Goal: Navigation & Orientation: Find specific page/section

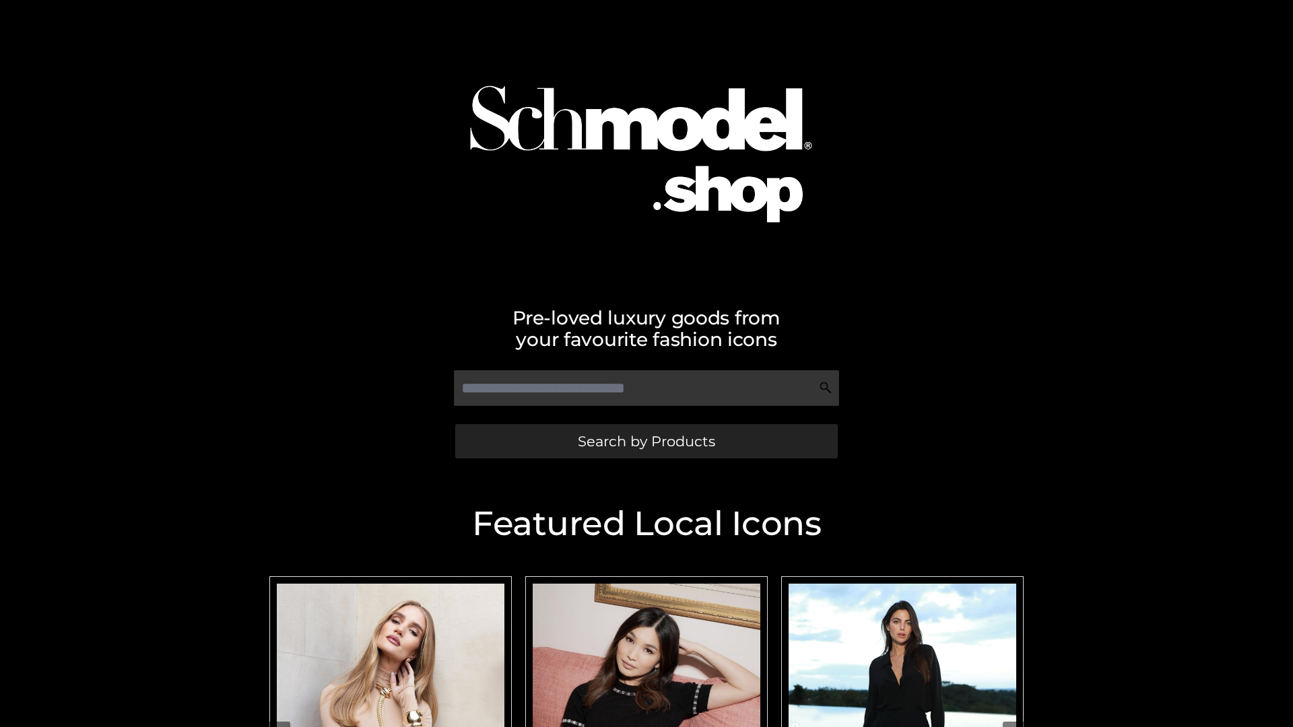
click at [646, 441] on span "Search by Products" at bounding box center [646, 441] width 137 height 14
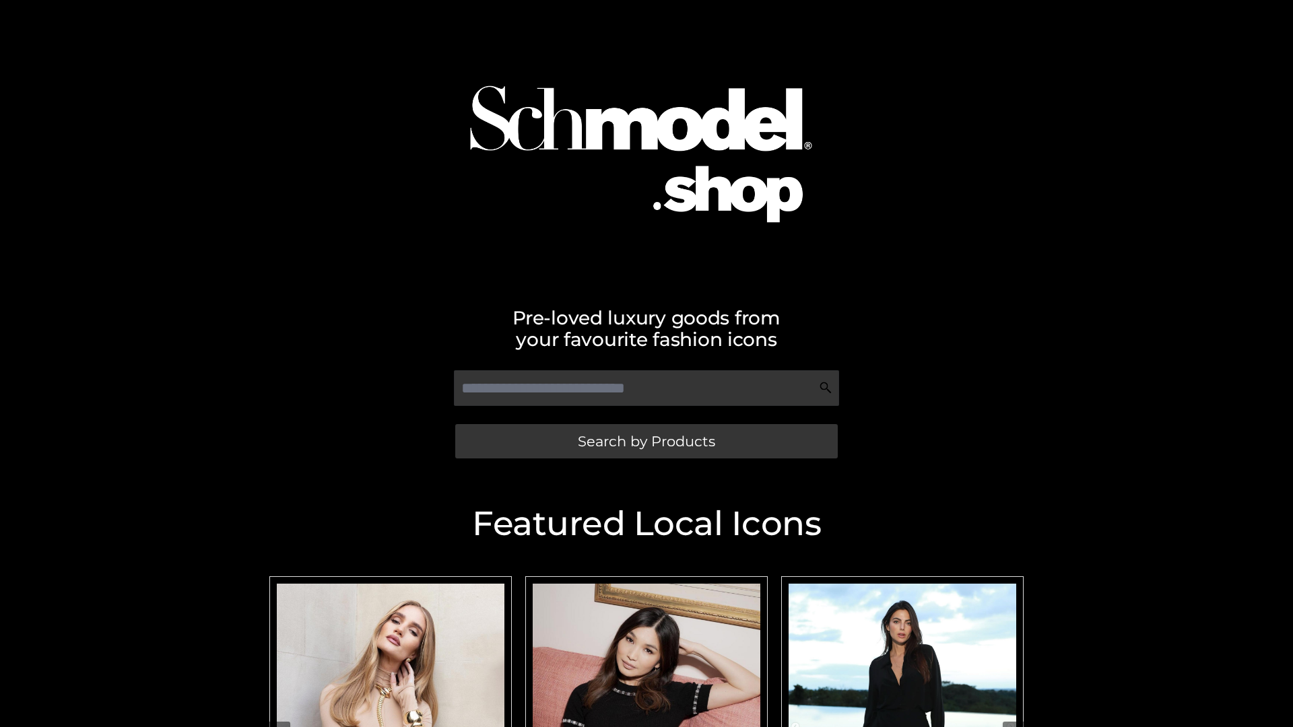
click at [646, 441] on span "Search by Products" at bounding box center [646, 441] width 137 height 14
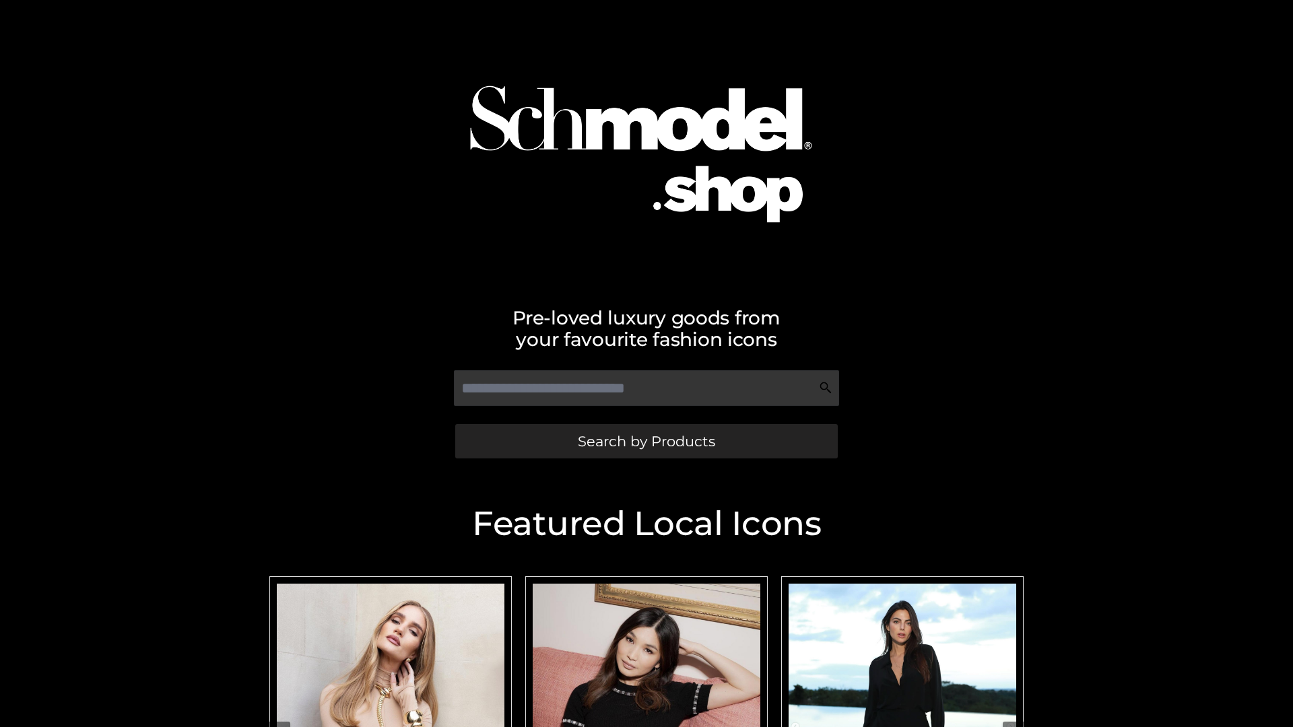
click at [646, 441] on span "Search by Products" at bounding box center [646, 441] width 137 height 14
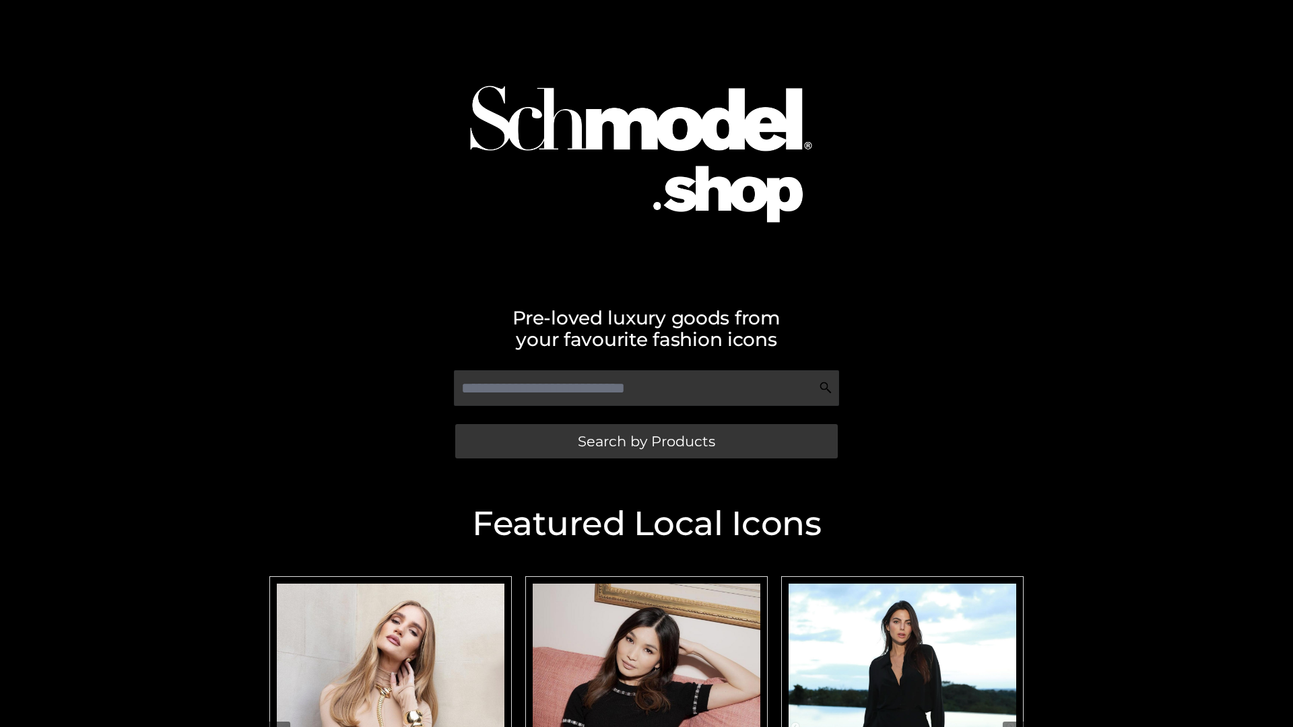
click at [646, 441] on span "Search by Products" at bounding box center [646, 441] width 137 height 14
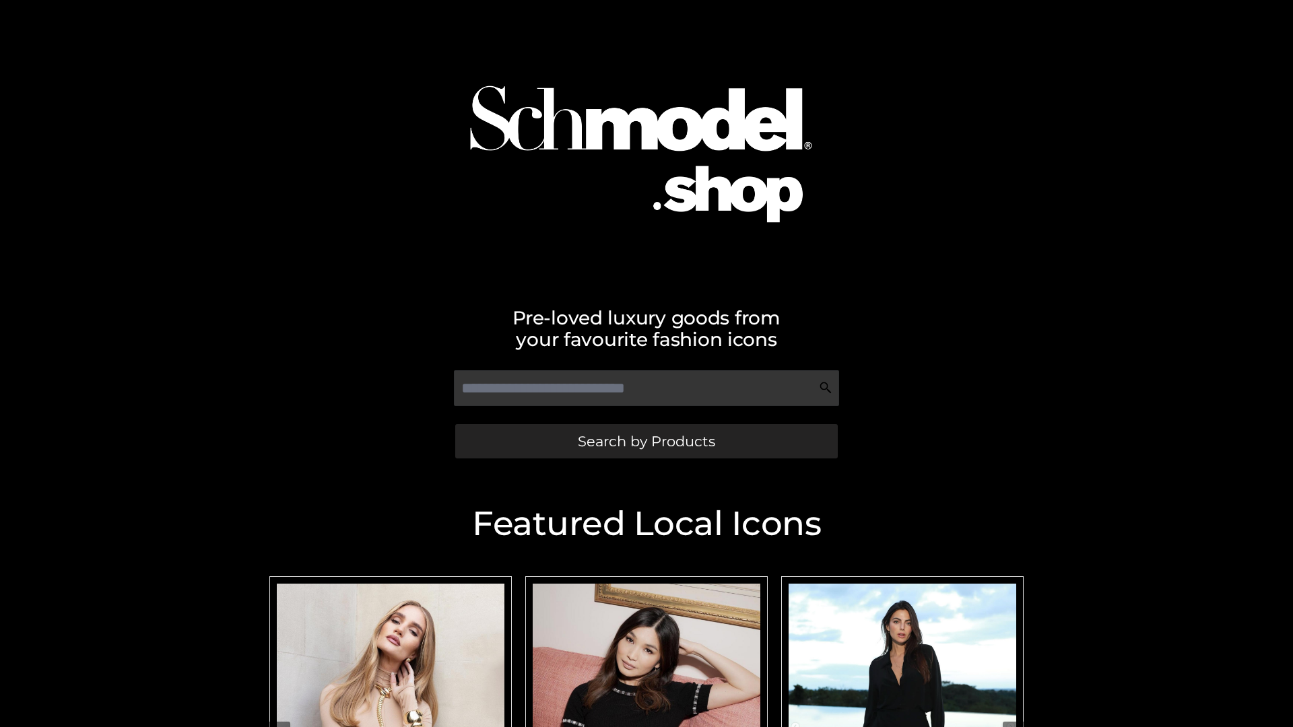
click at [646, 441] on span "Search by Products" at bounding box center [646, 441] width 137 height 14
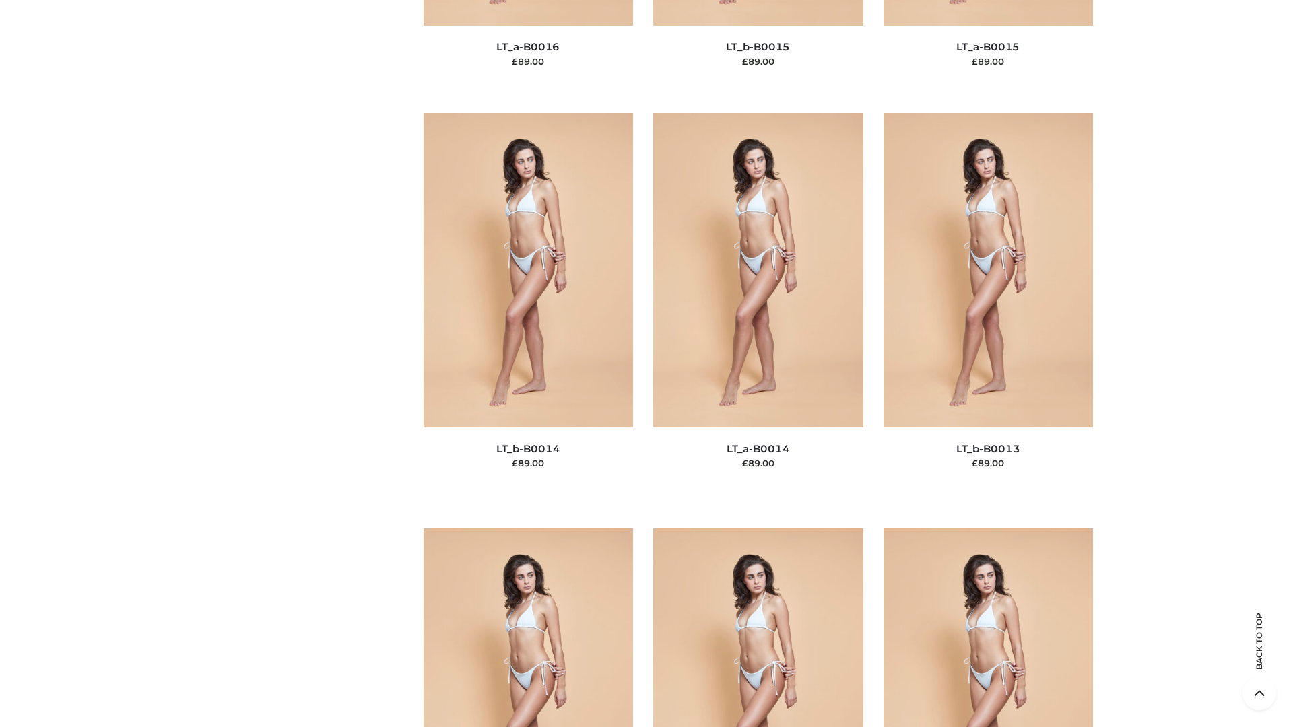
scroll to position [4789, 0]
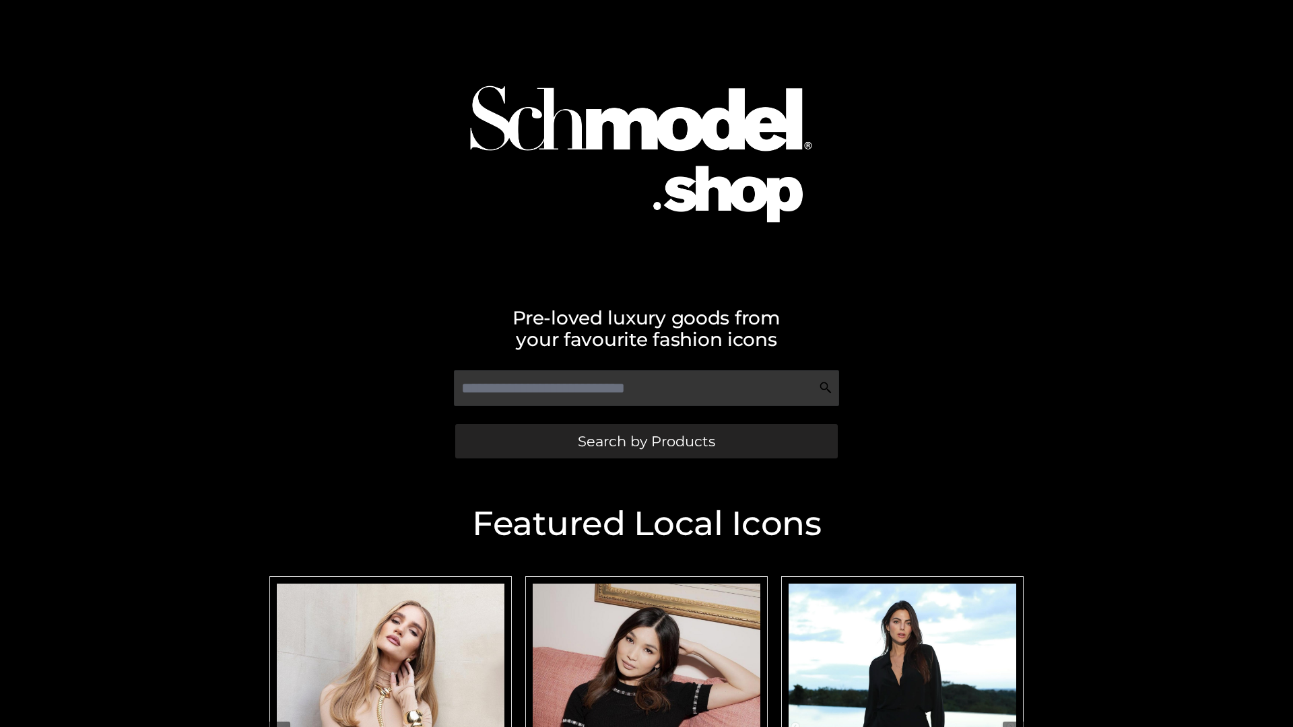
click at [646, 441] on span "Search by Products" at bounding box center [646, 441] width 137 height 14
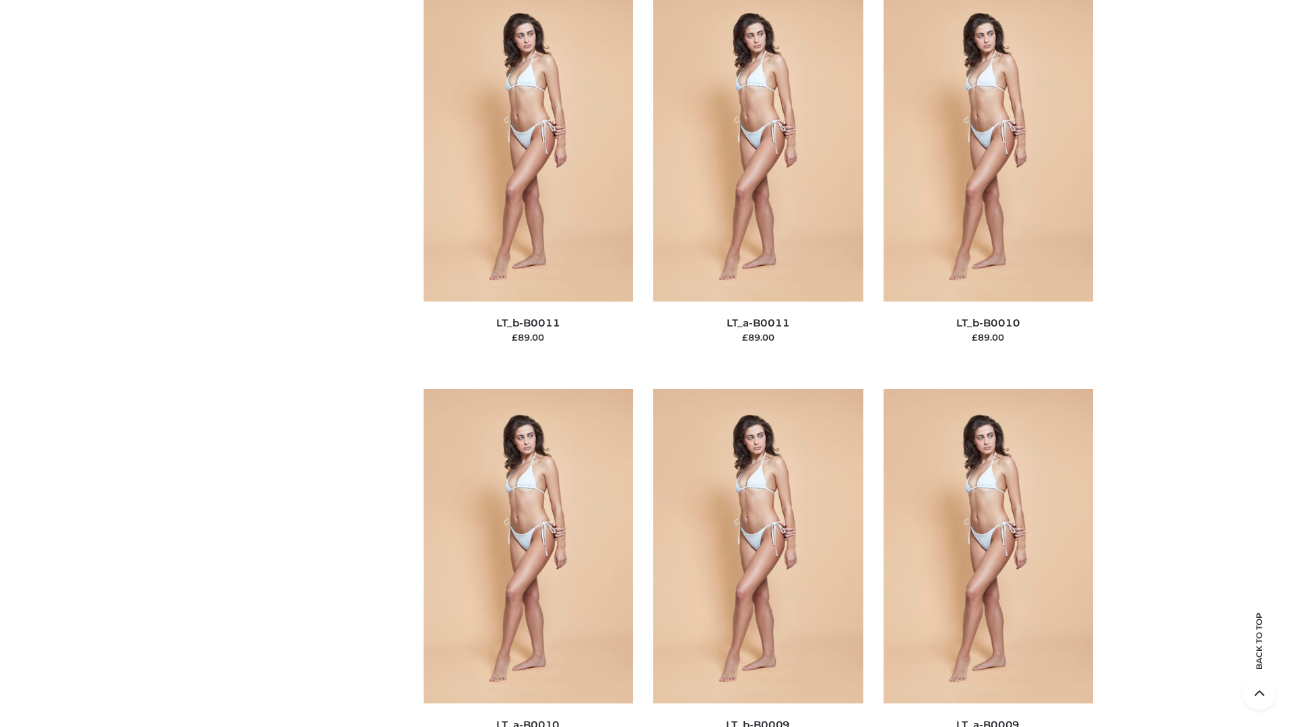
scroll to position [6047, 0]
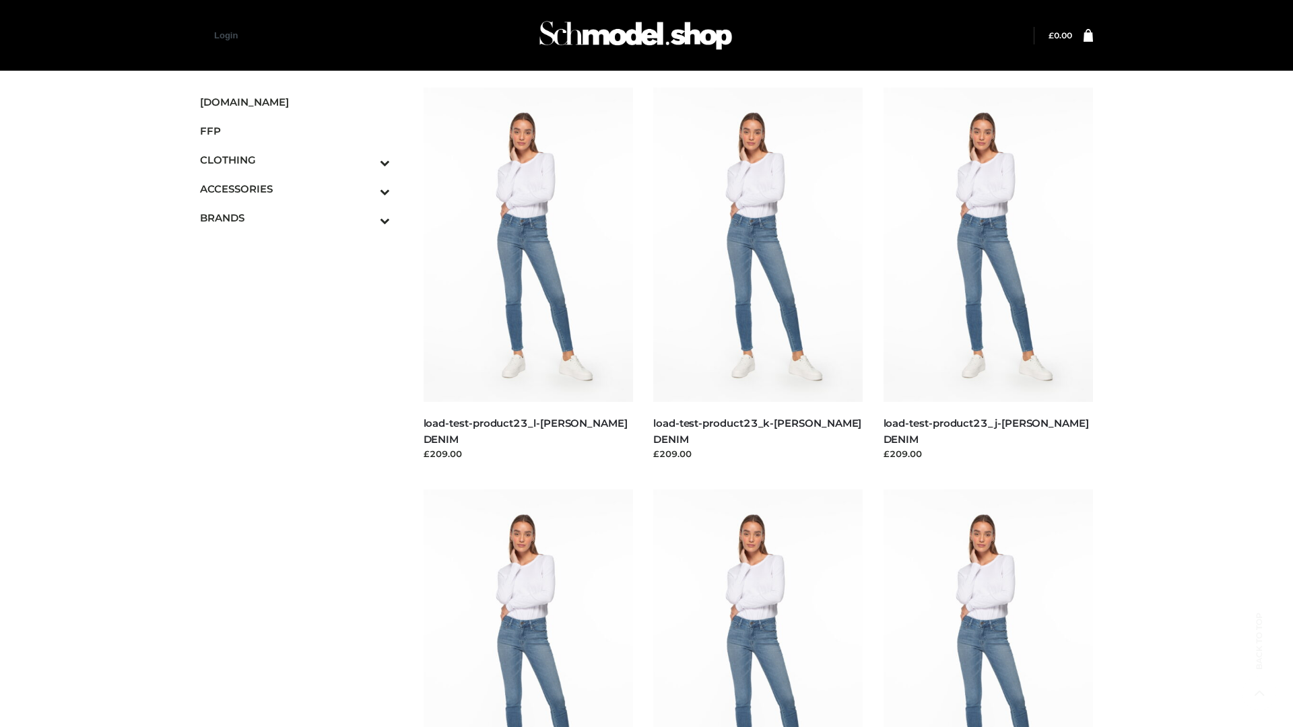
scroll to position [1181, 0]
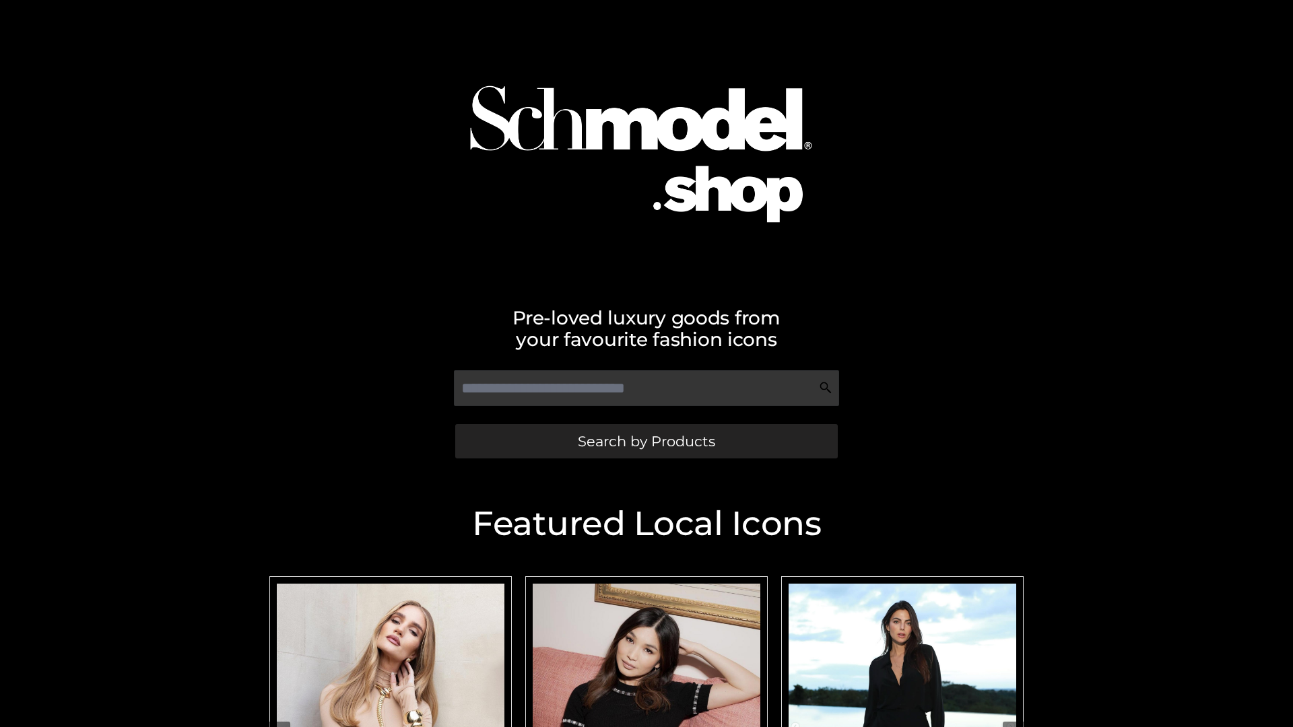
click at [646, 441] on span "Search by Products" at bounding box center [646, 441] width 137 height 14
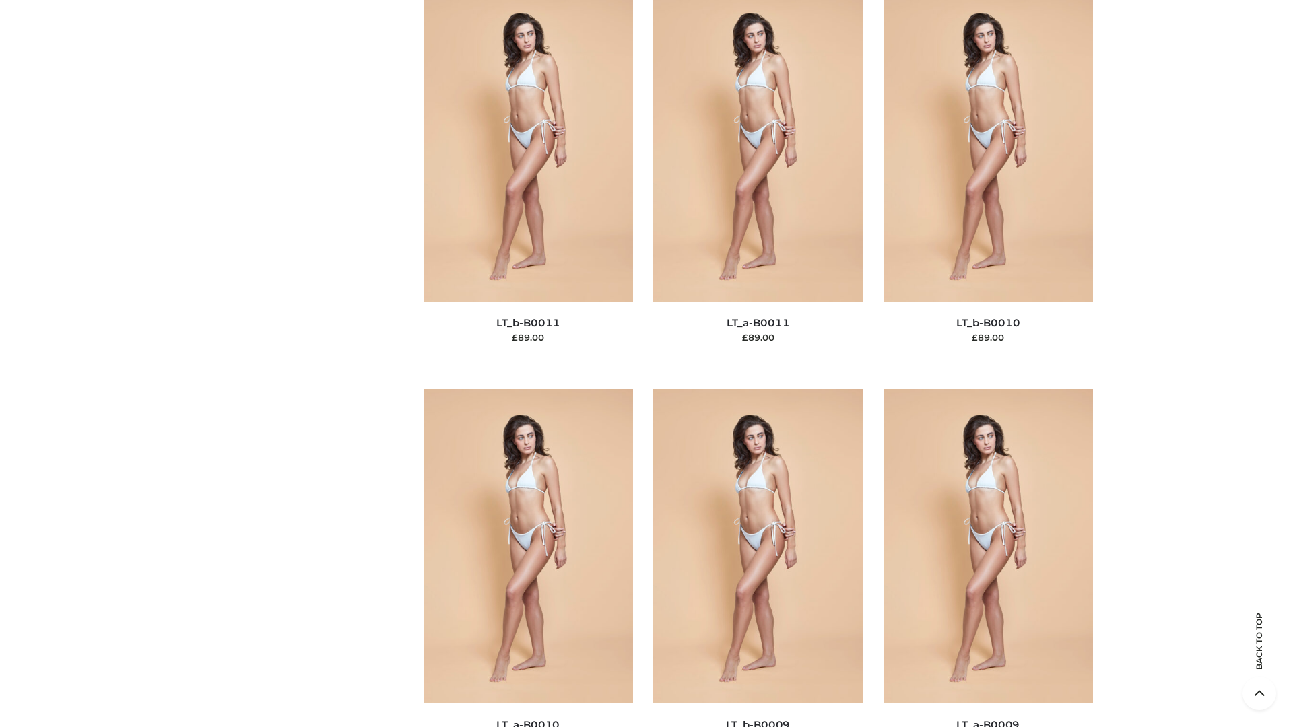
scroll to position [6047, 0]
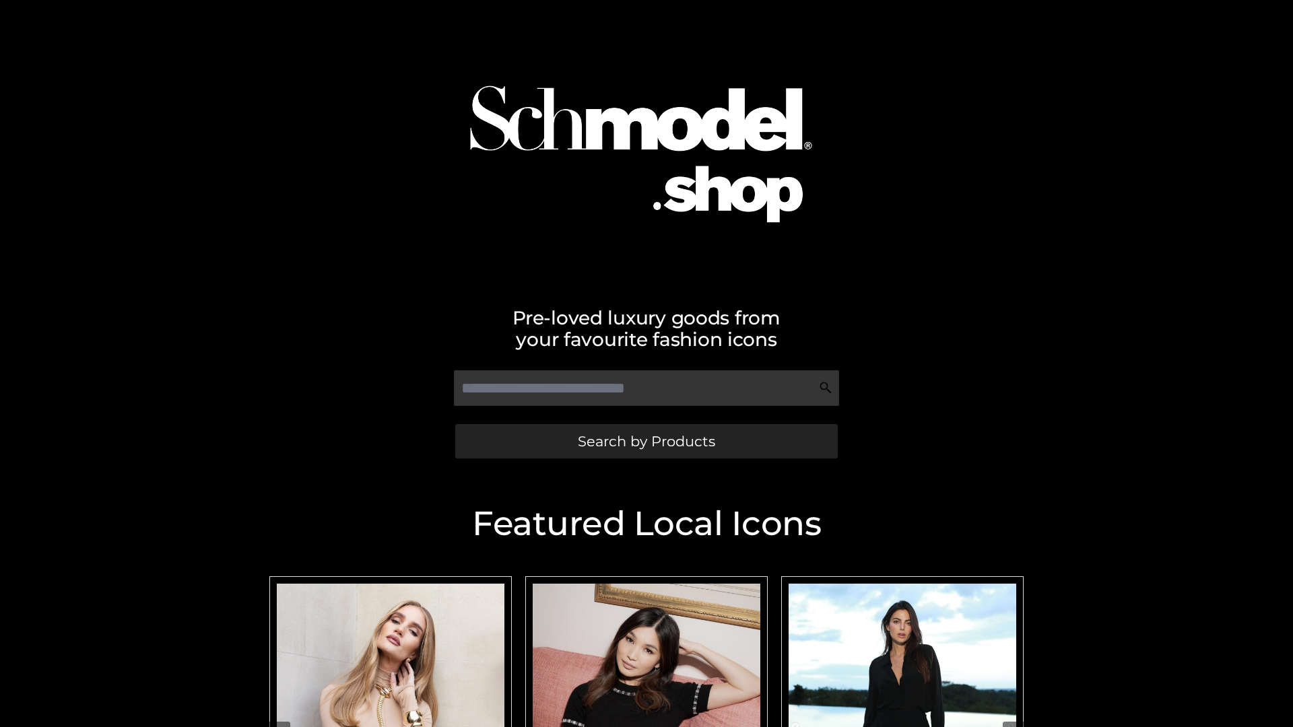
click at [646, 441] on span "Search by Products" at bounding box center [646, 441] width 137 height 14
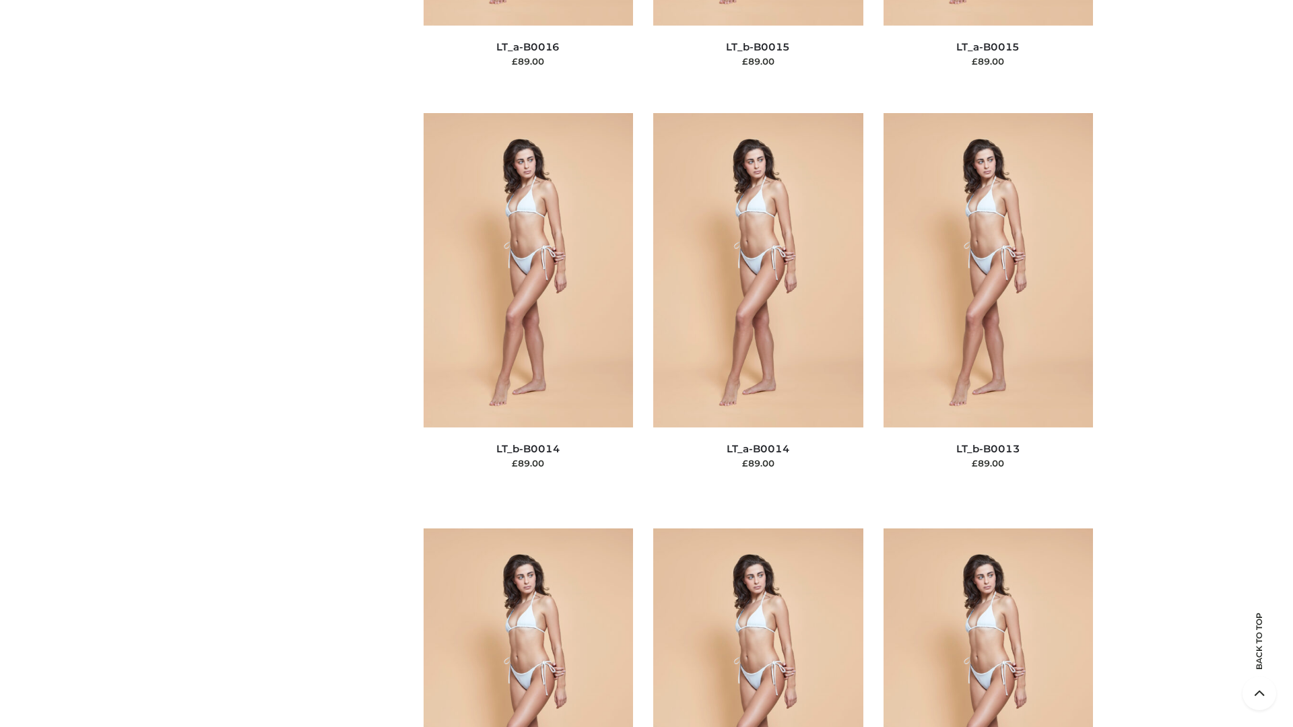
scroll to position [4789, 0]
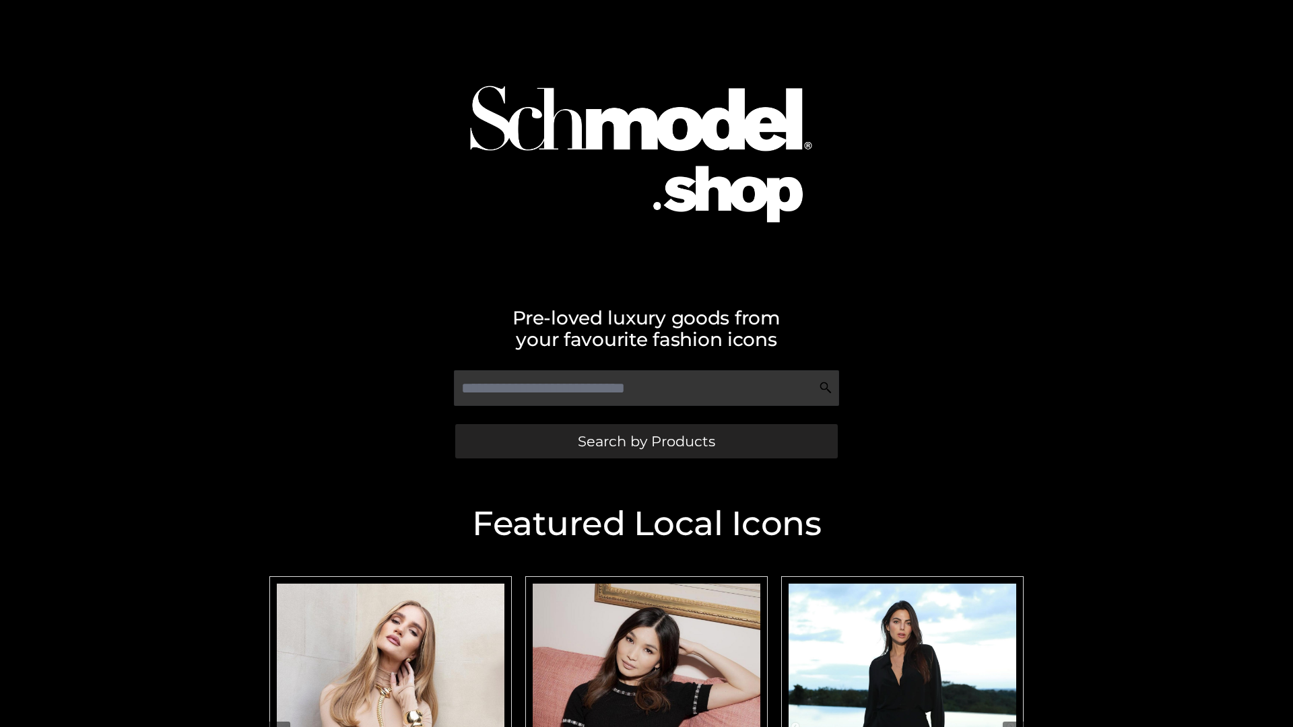
click at [646, 441] on span "Search by Products" at bounding box center [646, 441] width 137 height 14
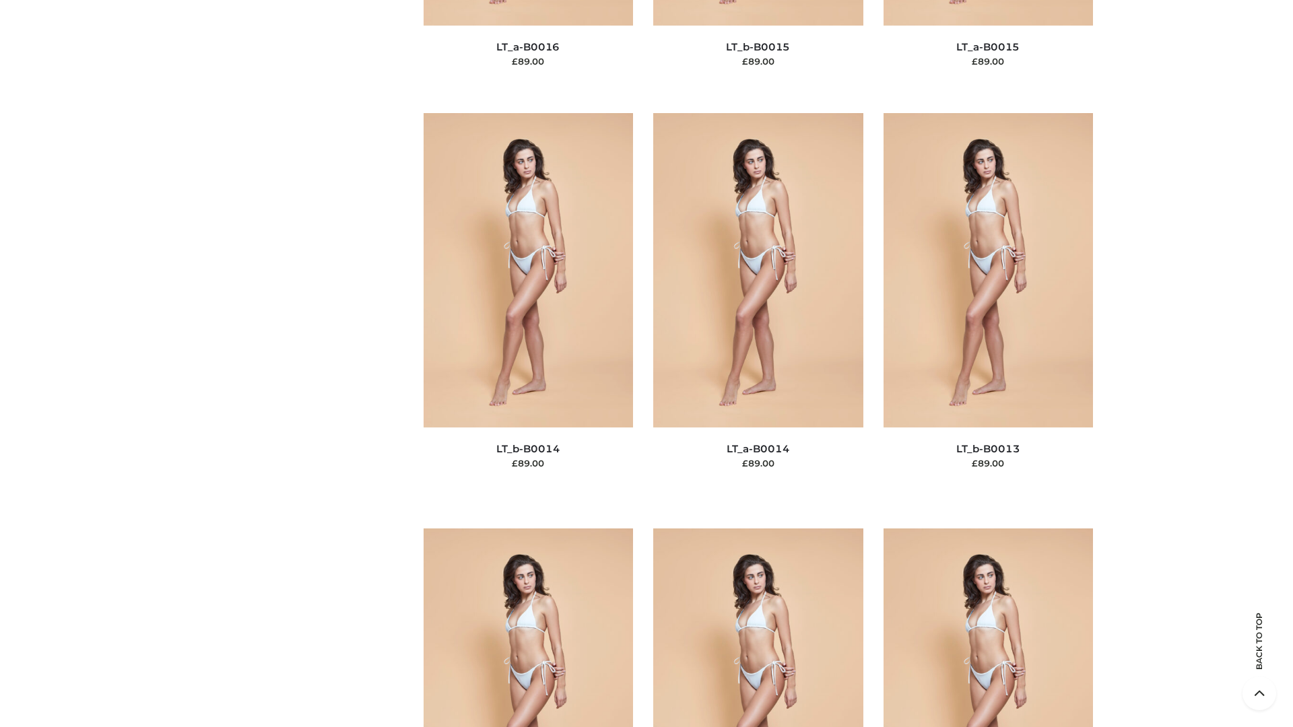
scroll to position [4789, 0]
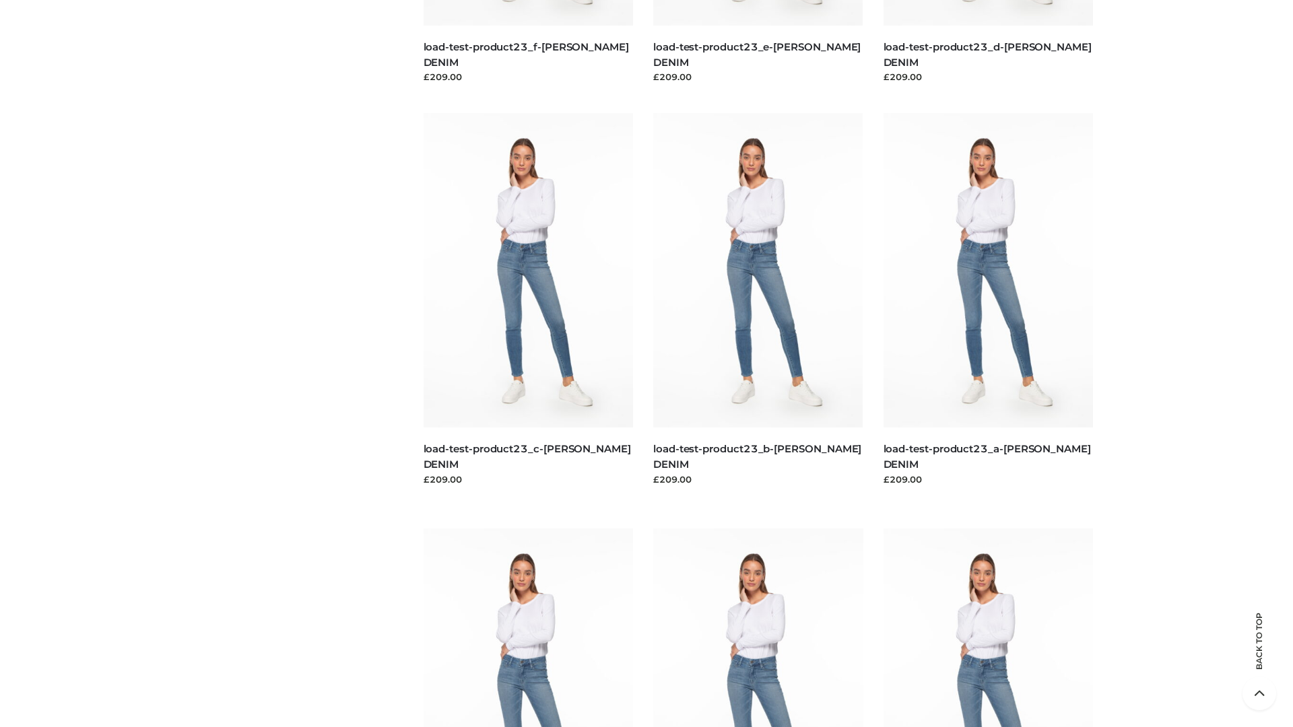
scroll to position [1181, 0]
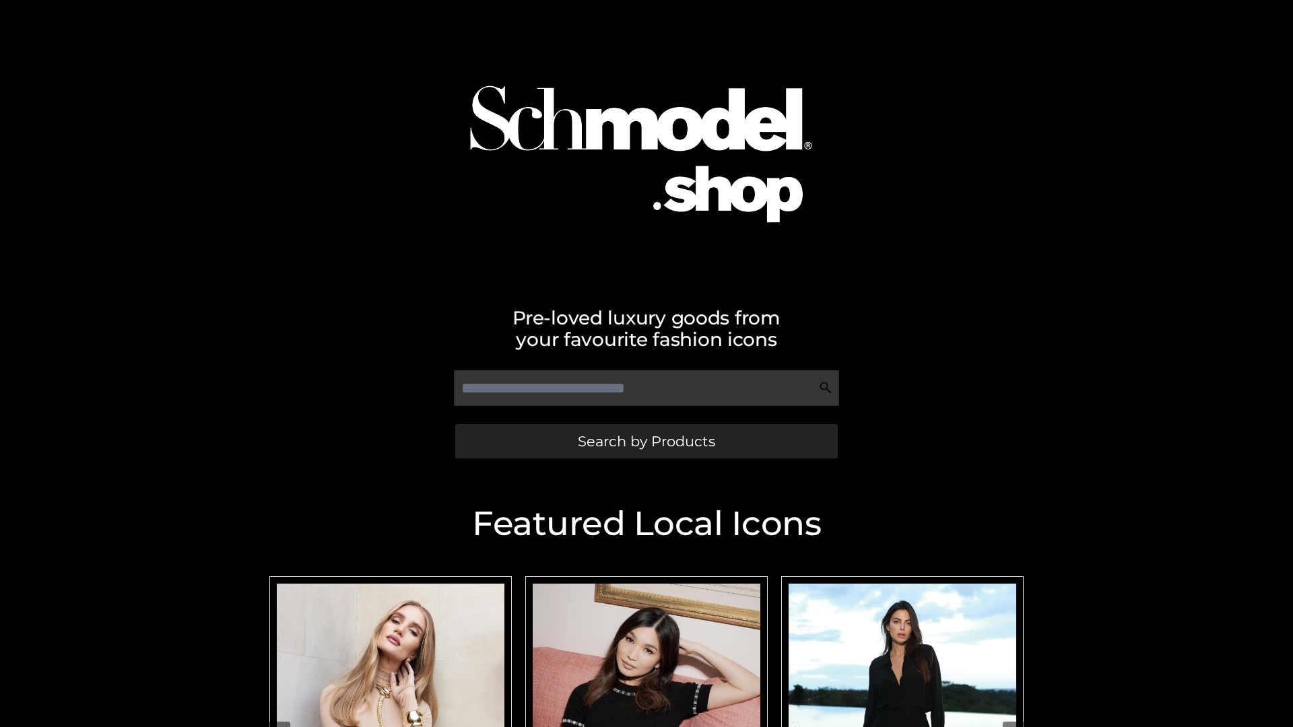
click at [646, 441] on span "Search by Products" at bounding box center [646, 441] width 137 height 14
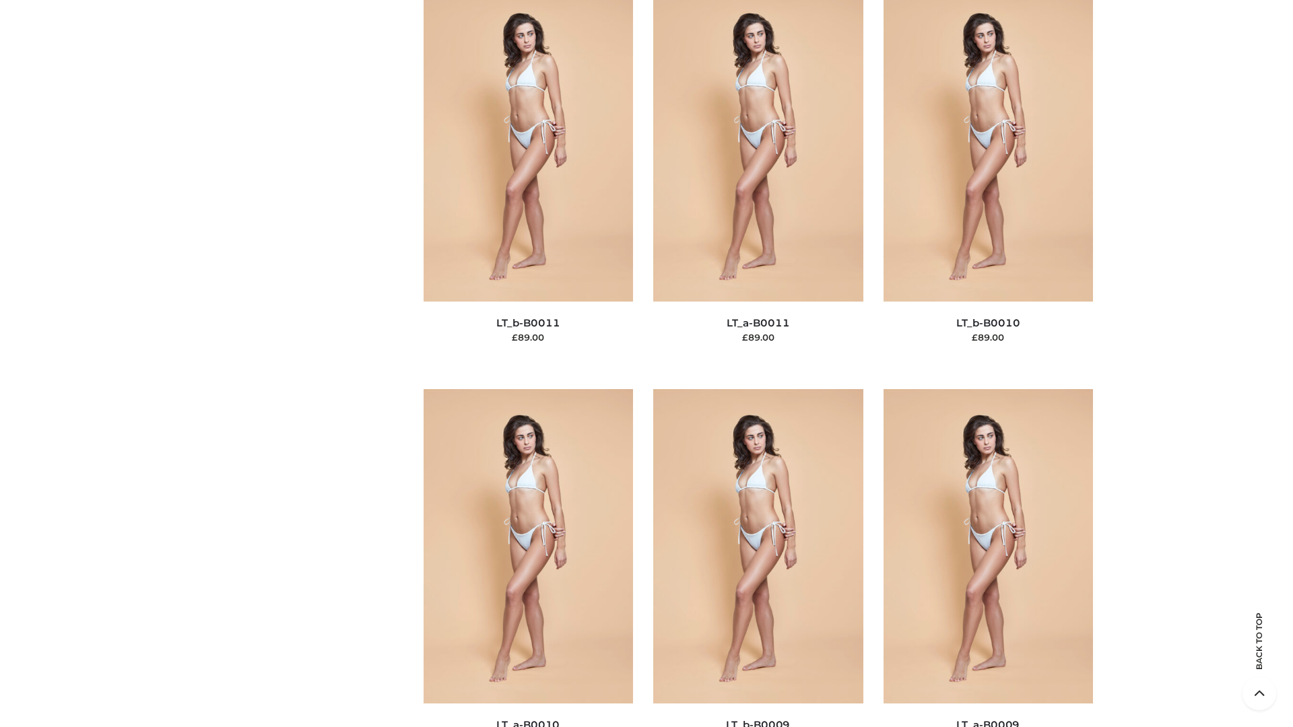
scroll to position [6047, 0]
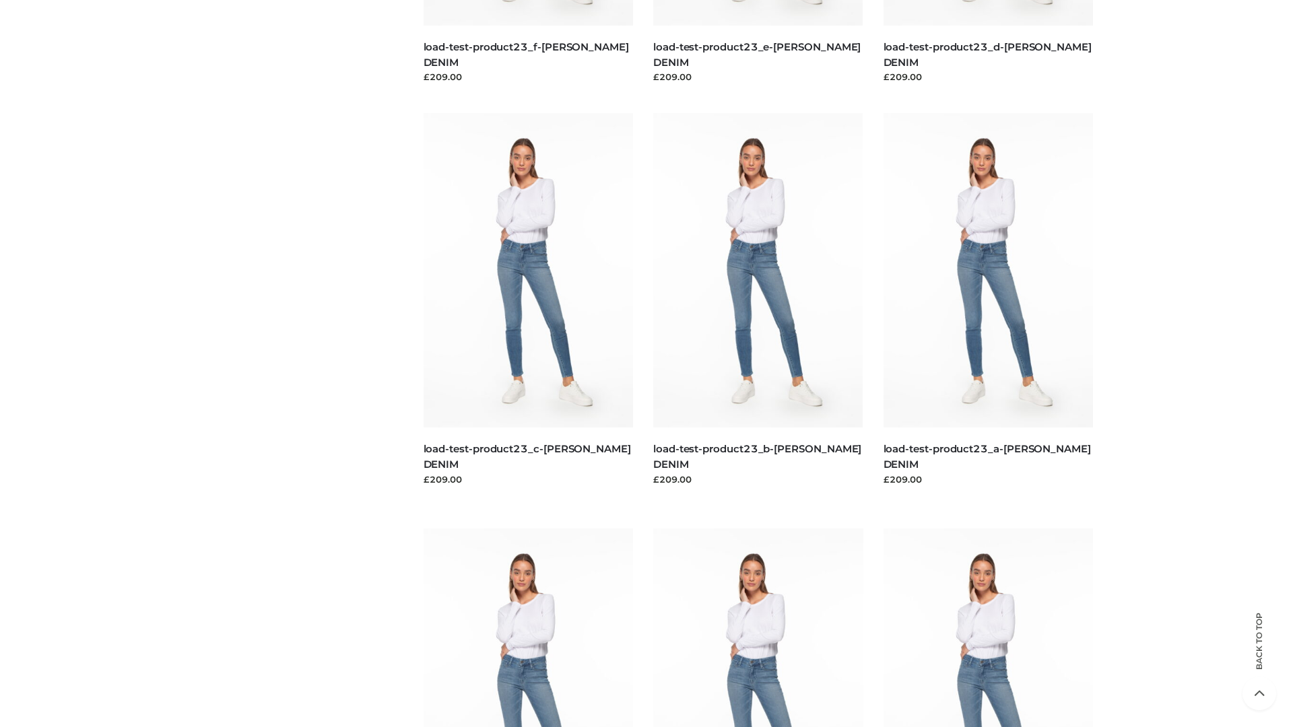
scroll to position [1181, 0]
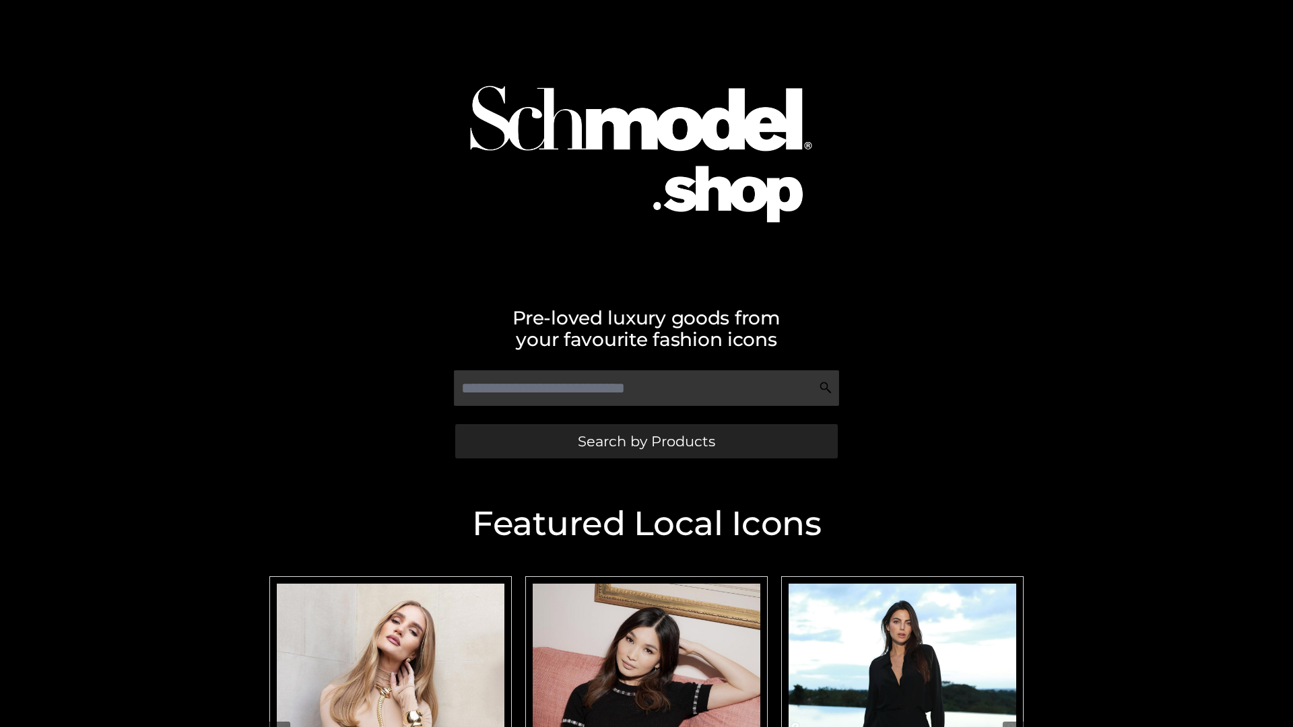
click at [646, 441] on span "Search by Products" at bounding box center [646, 441] width 137 height 14
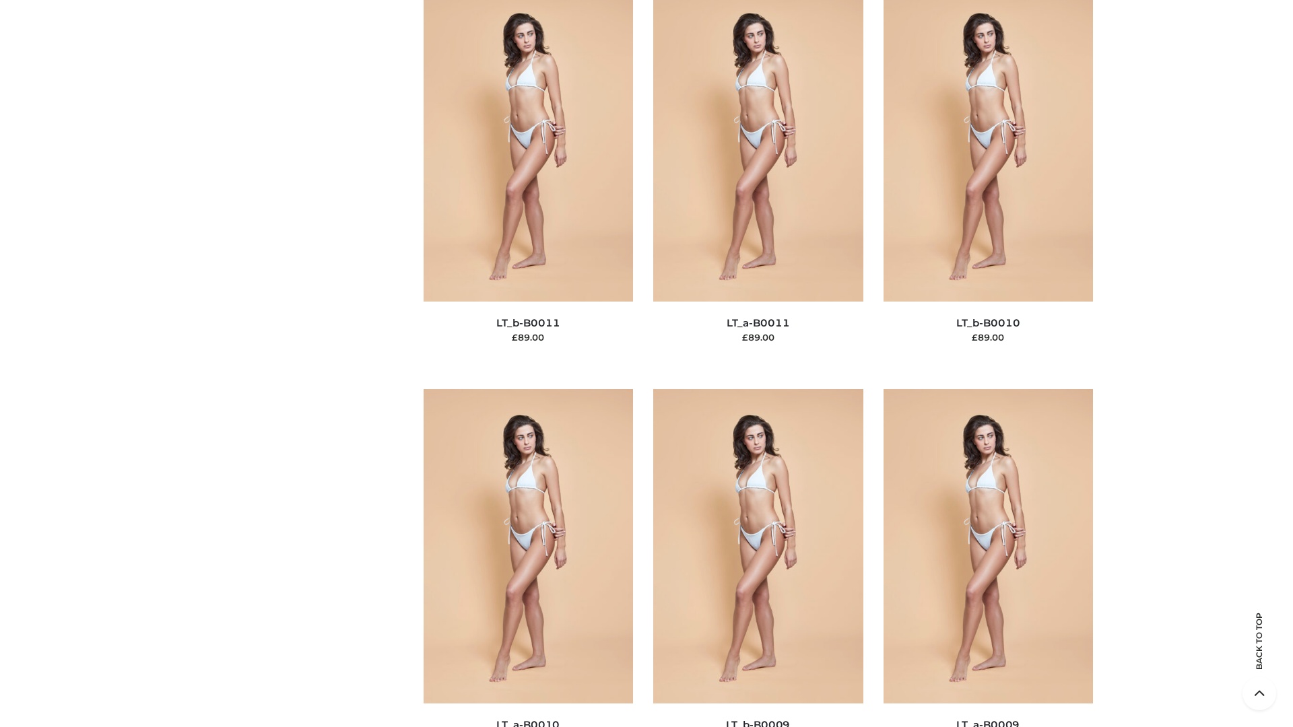
scroll to position [6047, 0]
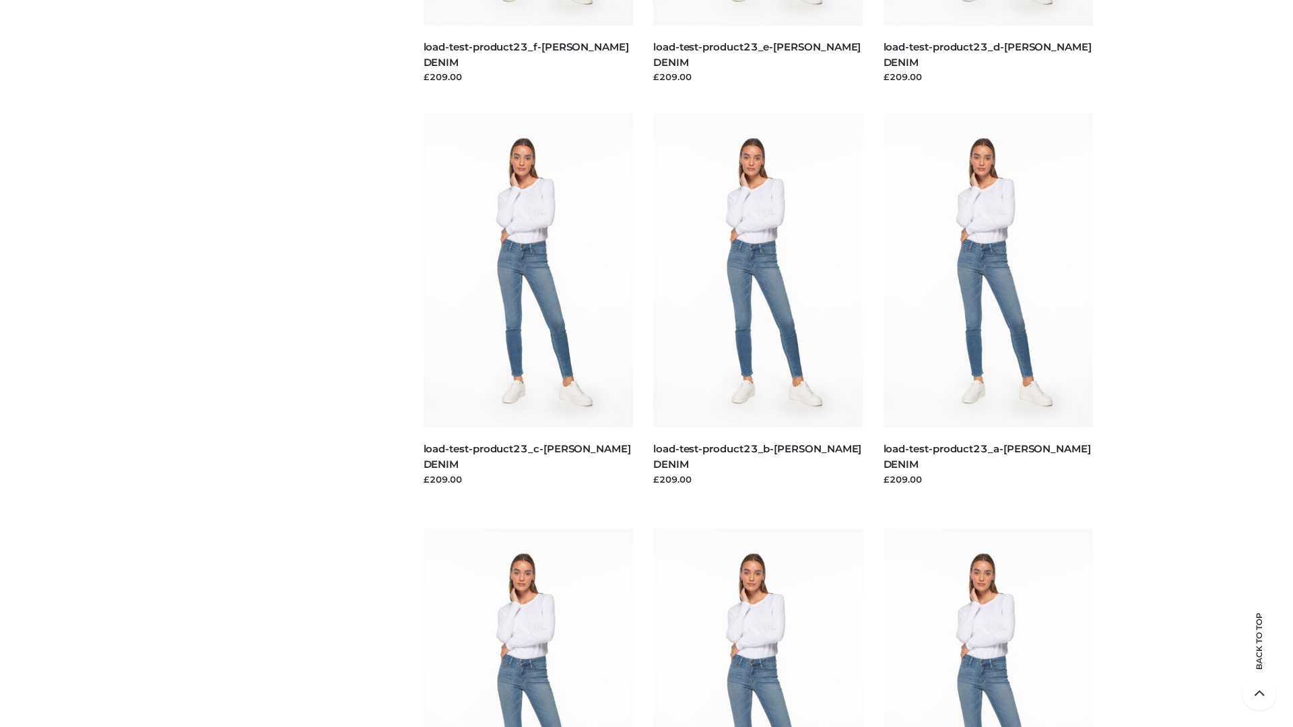
scroll to position [1181, 0]
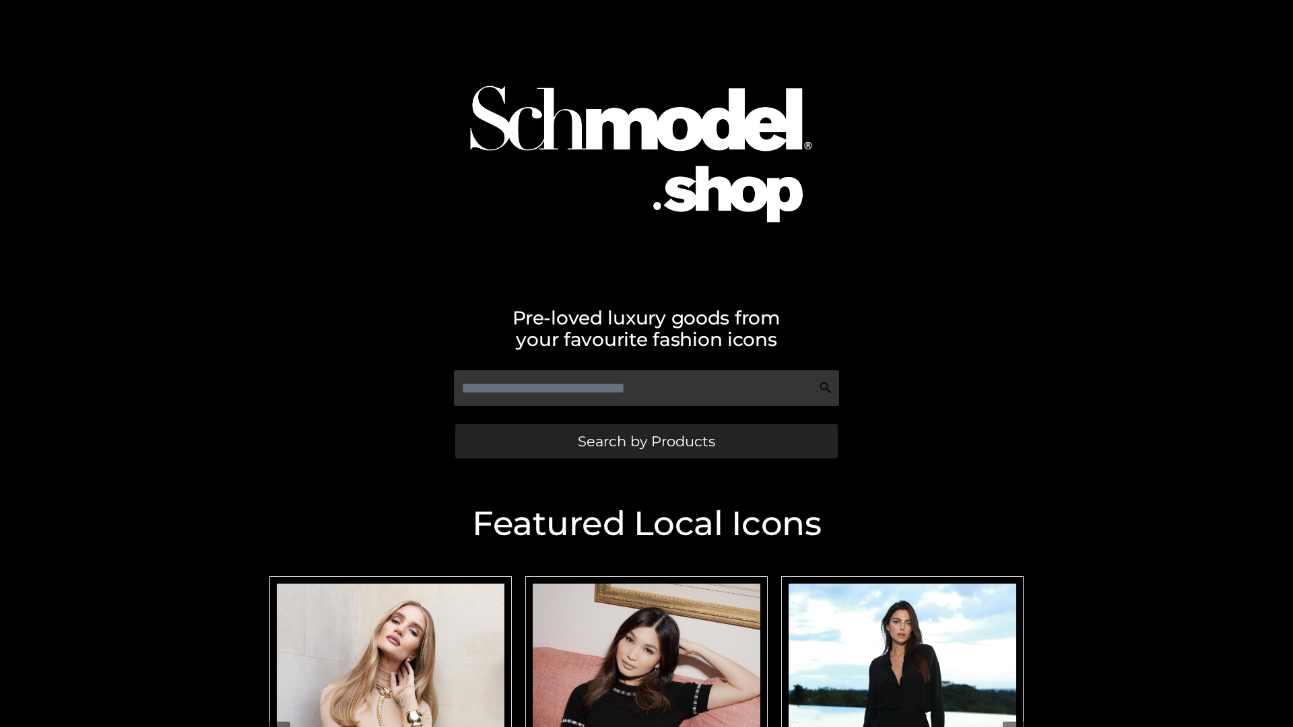
click at [646, 441] on span "Search by Products" at bounding box center [646, 441] width 137 height 14
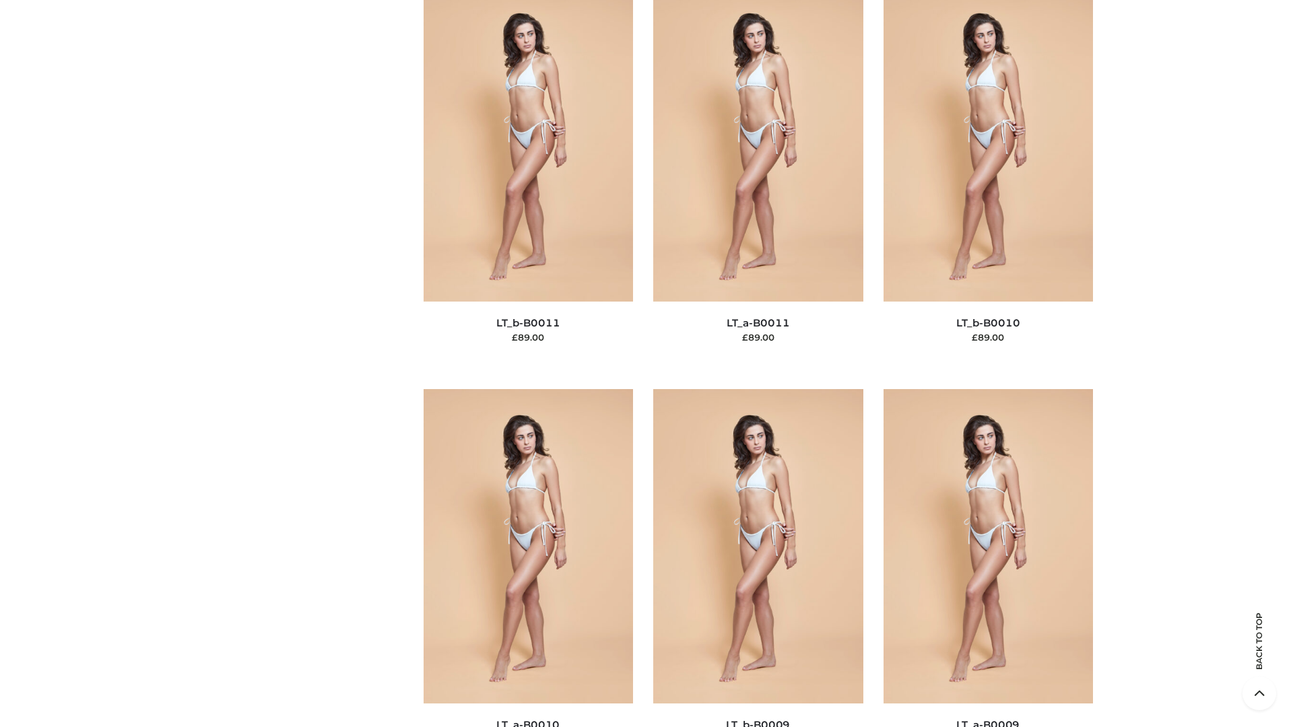
scroll to position [6047, 0]
